Goal: Obtain resource: Download file/media

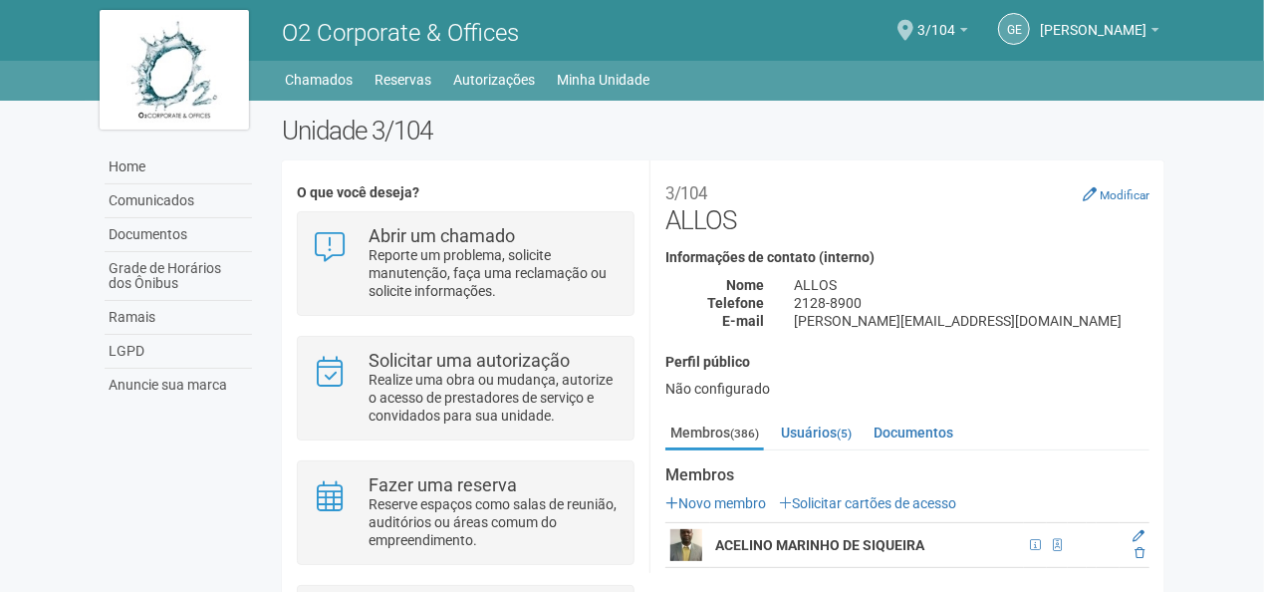
click at [1201, 272] on body "Aguarde... O2 Corporate & Offices GE [PERSON_NAME] [PERSON_NAME] [PERSON_NAME][…" at bounding box center [632, 296] width 1264 height 592
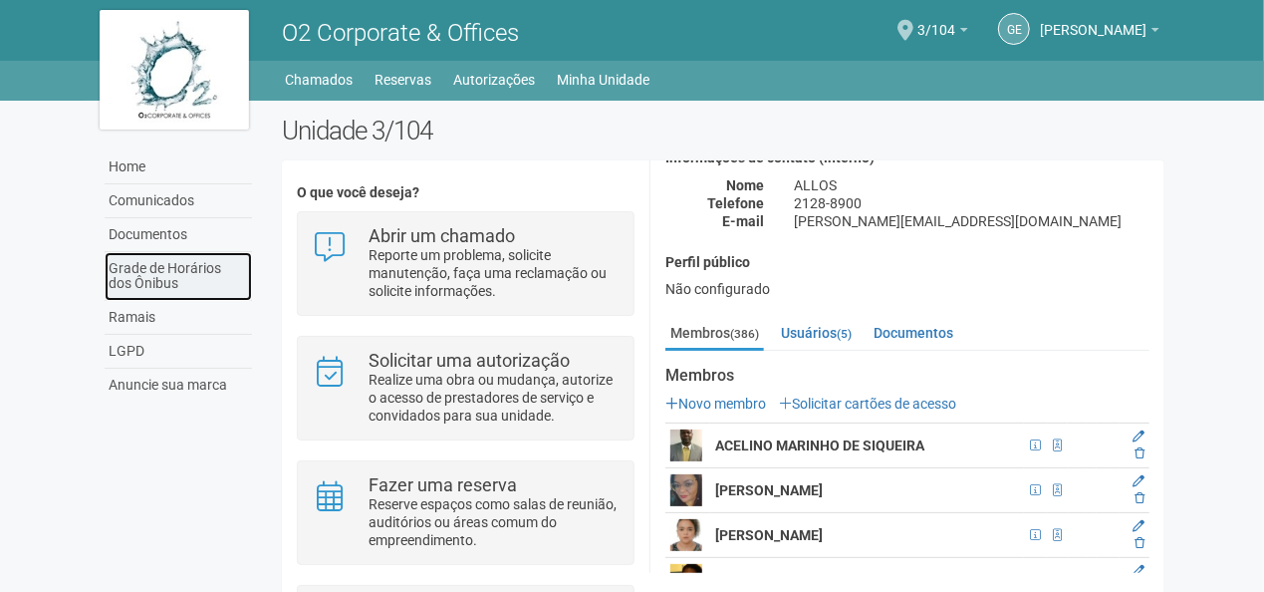
click at [170, 265] on link "Grade de Horários dos Ônibus" at bounding box center [178, 276] width 147 height 49
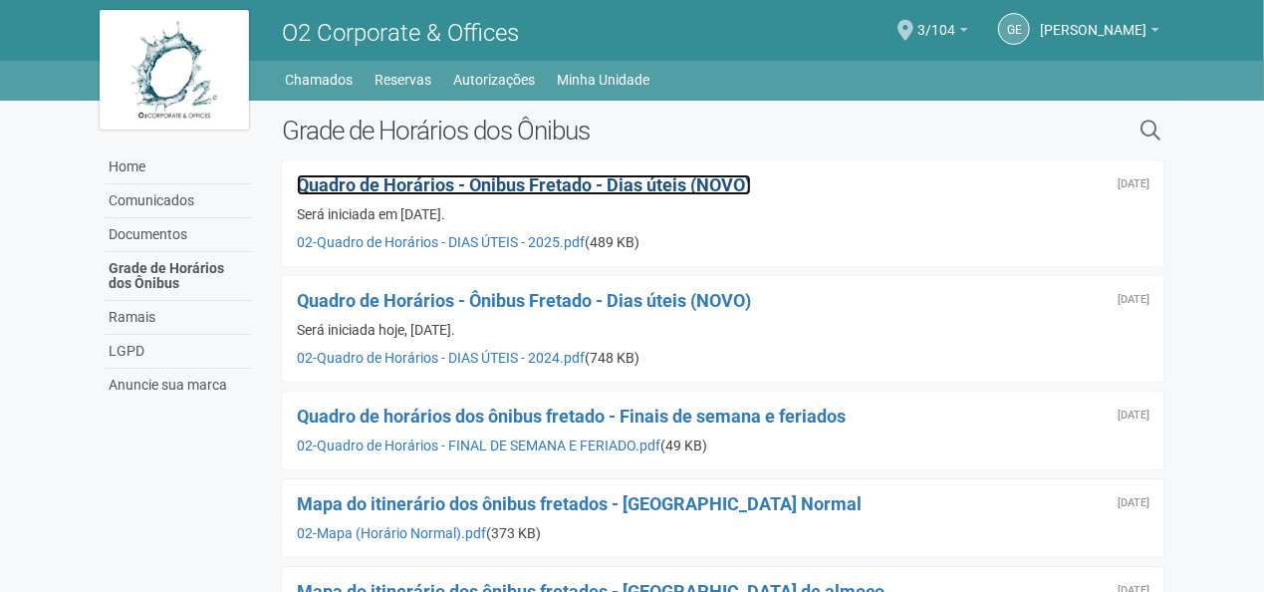
click at [533, 187] on span "Quadro de Horários - Ônibus Fretado - Dias úteis (NOVO)" at bounding box center [524, 184] width 454 height 21
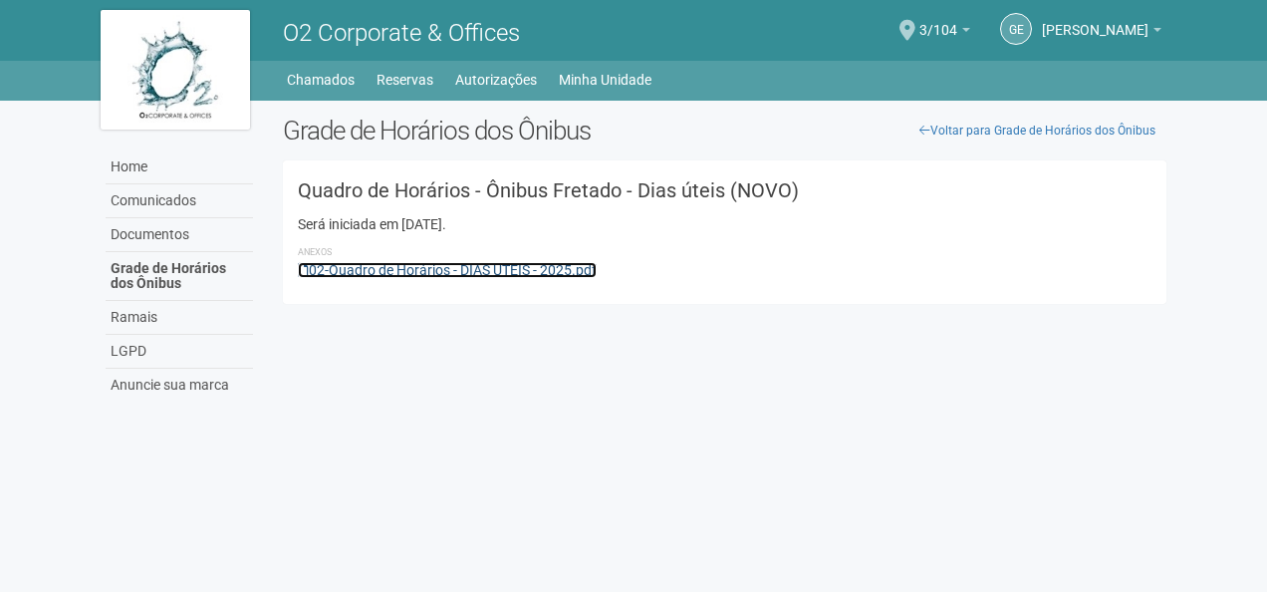
click at [419, 264] on link "02-Quadro de Horários - DIAS ÚTEIS - 2025.pdf" at bounding box center [447, 270] width 299 height 16
